Goal: Check status: Check status

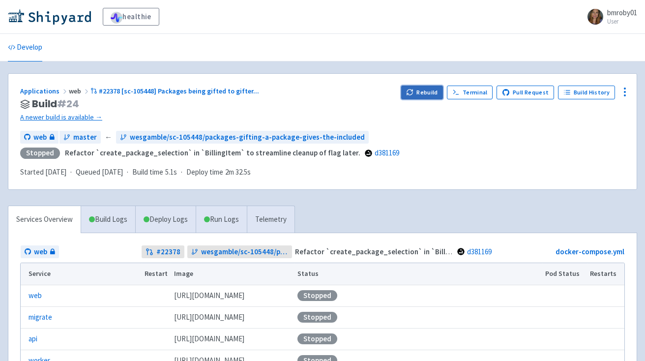
click at [413, 90] on icon "button" at bounding box center [409, 91] width 7 height 7
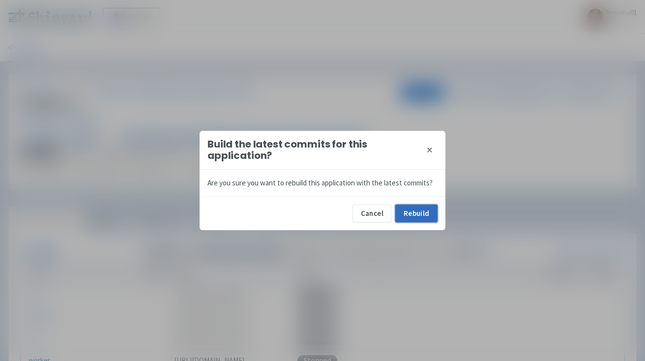
click at [424, 216] on button "Rebuild" at bounding box center [416, 213] width 42 height 18
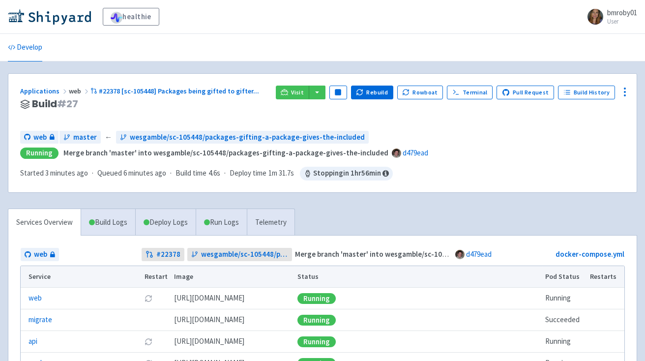
drag, startPoint x: 294, startPoint y: 92, endPoint x: 470, endPoint y: 2, distance: 197.5
click at [0, 0] on div "healthie bmroby01 User Profile Sign out Develop" at bounding box center [322, 243] width 645 height 487
drag, startPoint x: 301, startPoint y: 94, endPoint x: 391, endPoint y: 0, distance: 130.3
click at [0, 0] on div "healthie bmroby01 User Profile Sign out Develop" at bounding box center [322, 243] width 645 height 487
